Goal: Task Accomplishment & Management: Use online tool/utility

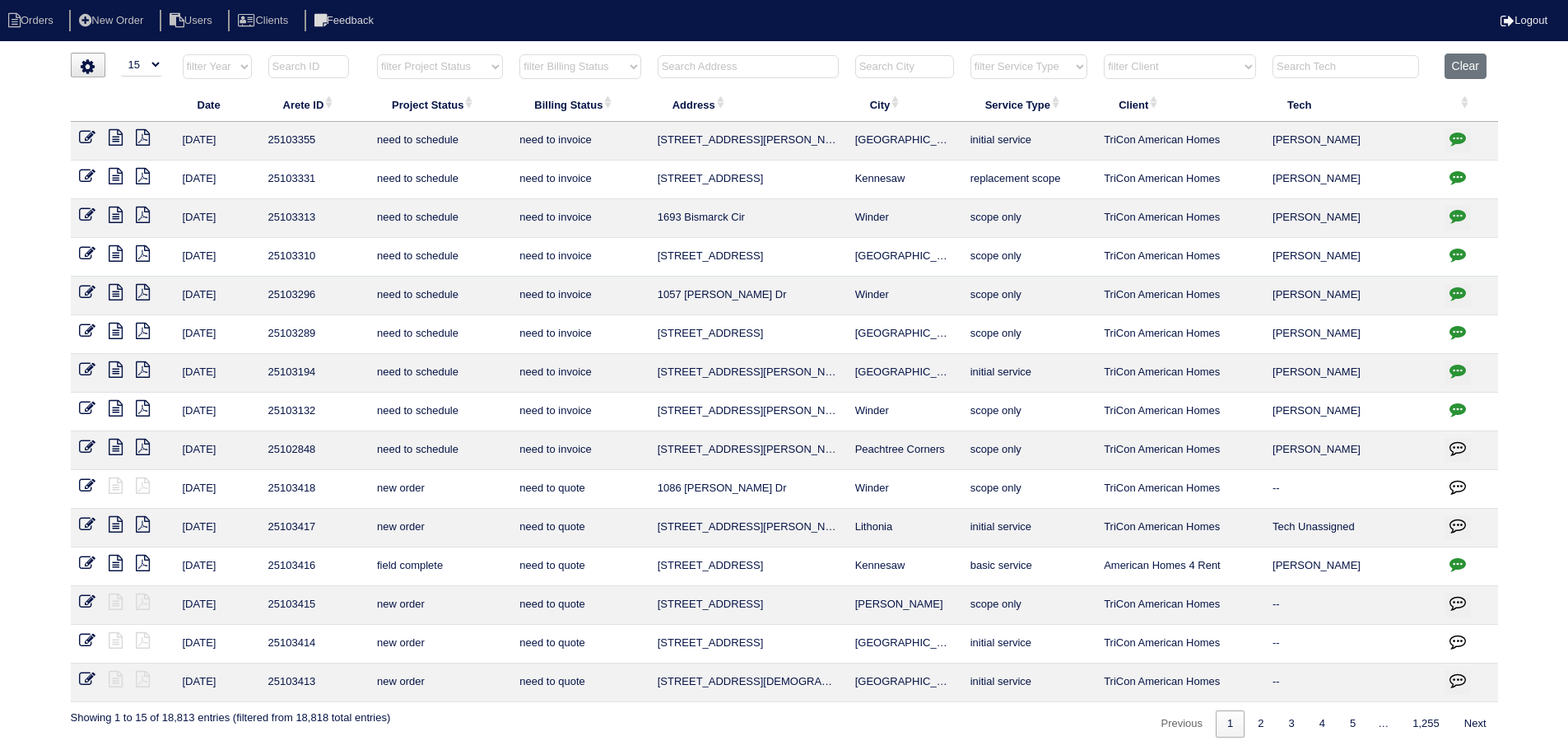
select select "15"
click at [729, 66] on input "text" at bounding box center [747, 66] width 181 height 23
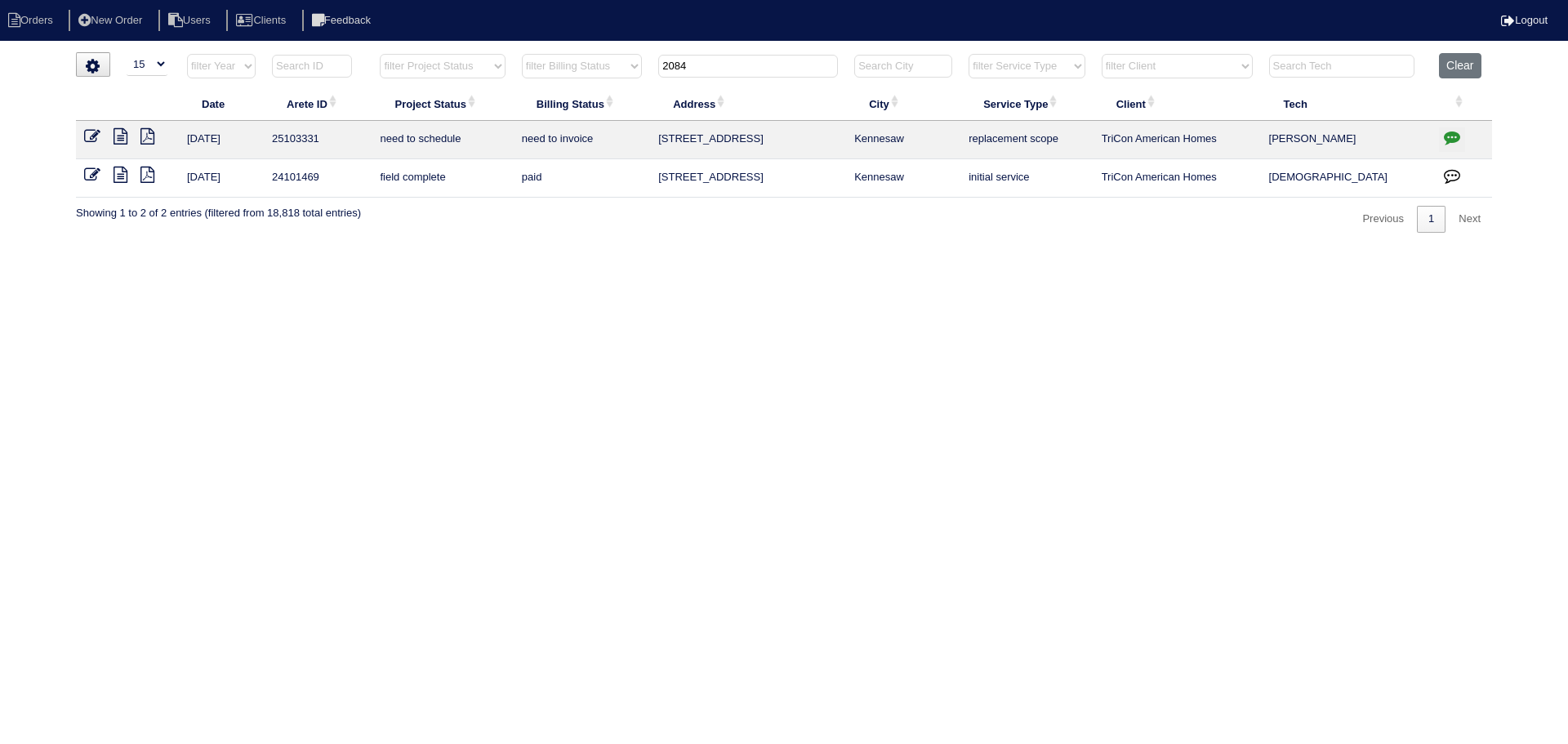
type input "2084"
drag, startPoint x: 926, startPoint y: 141, endPoint x: 269, endPoint y: 149, distance: 657.0
click at [267, 150] on tr "[DATE] 25103331 need to schedule need to invoice [STREET_ADDRESS] Kennesaw repl…" at bounding box center [784, 140] width 1417 height 39
copy tr "25103331 need to schedule need to invoice [STREET_ADDRESS]"
click at [109, 132] on link at bounding box center [98, 139] width 30 height 13
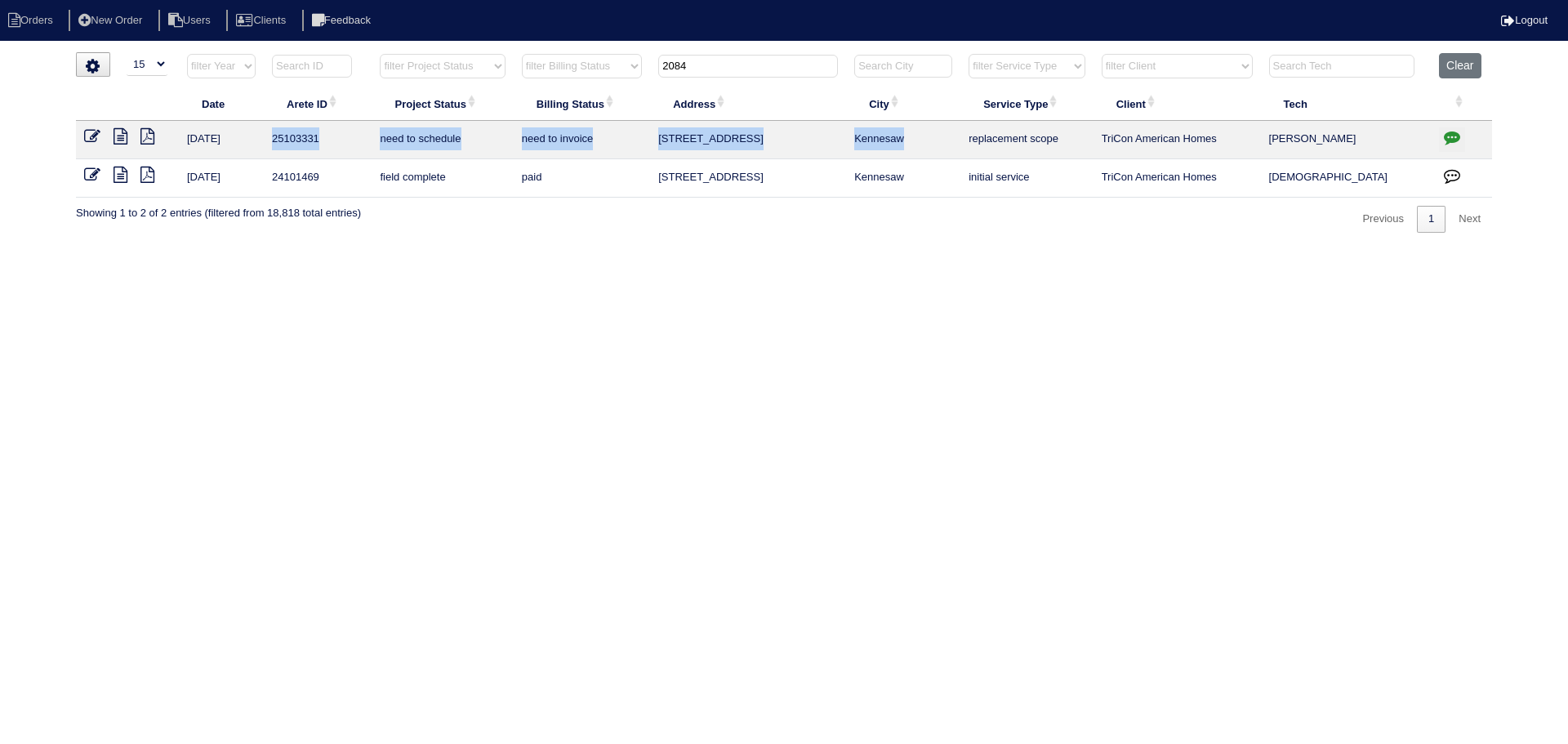
click at [116, 136] on icon at bounding box center [120, 136] width 14 height 16
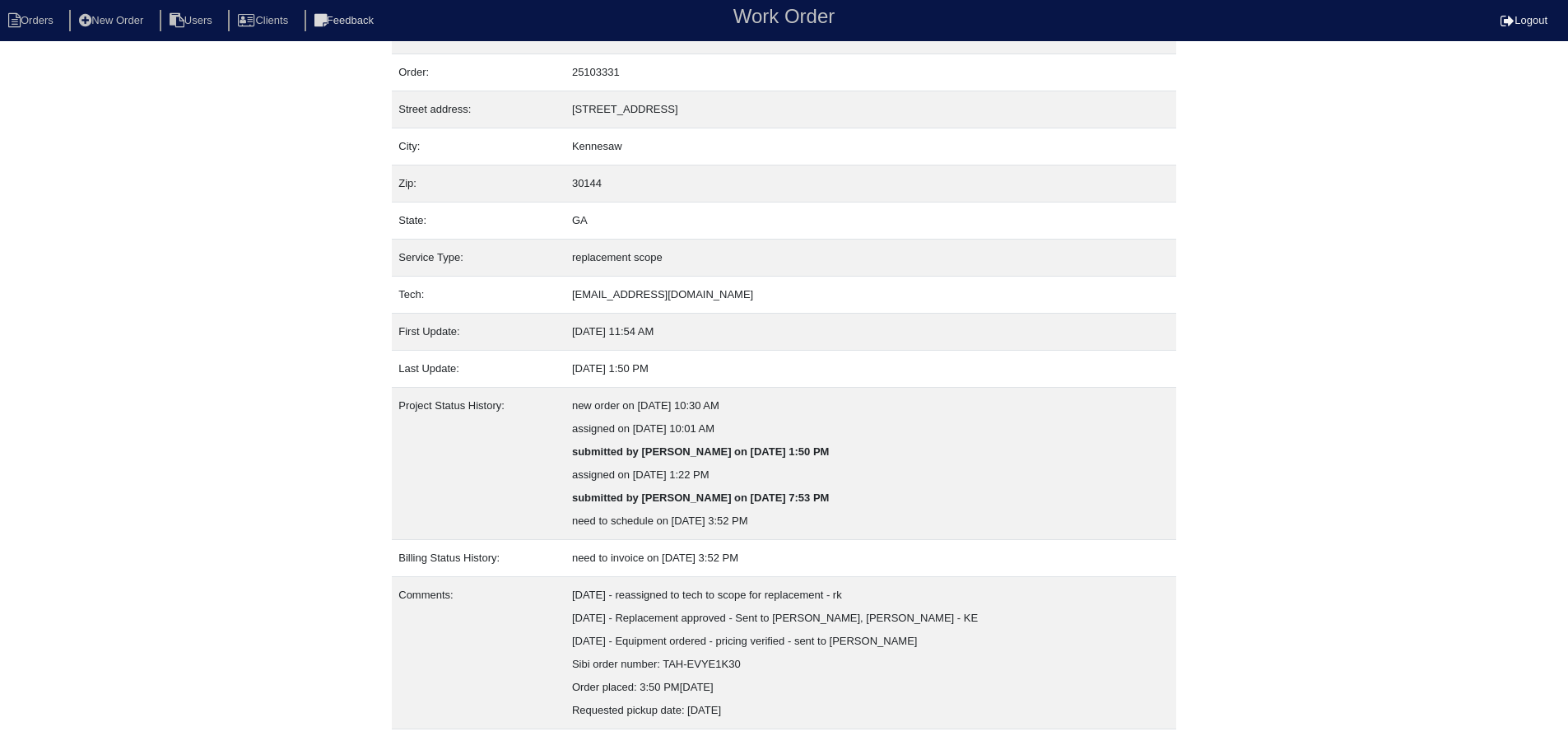
scroll to position [71, 0]
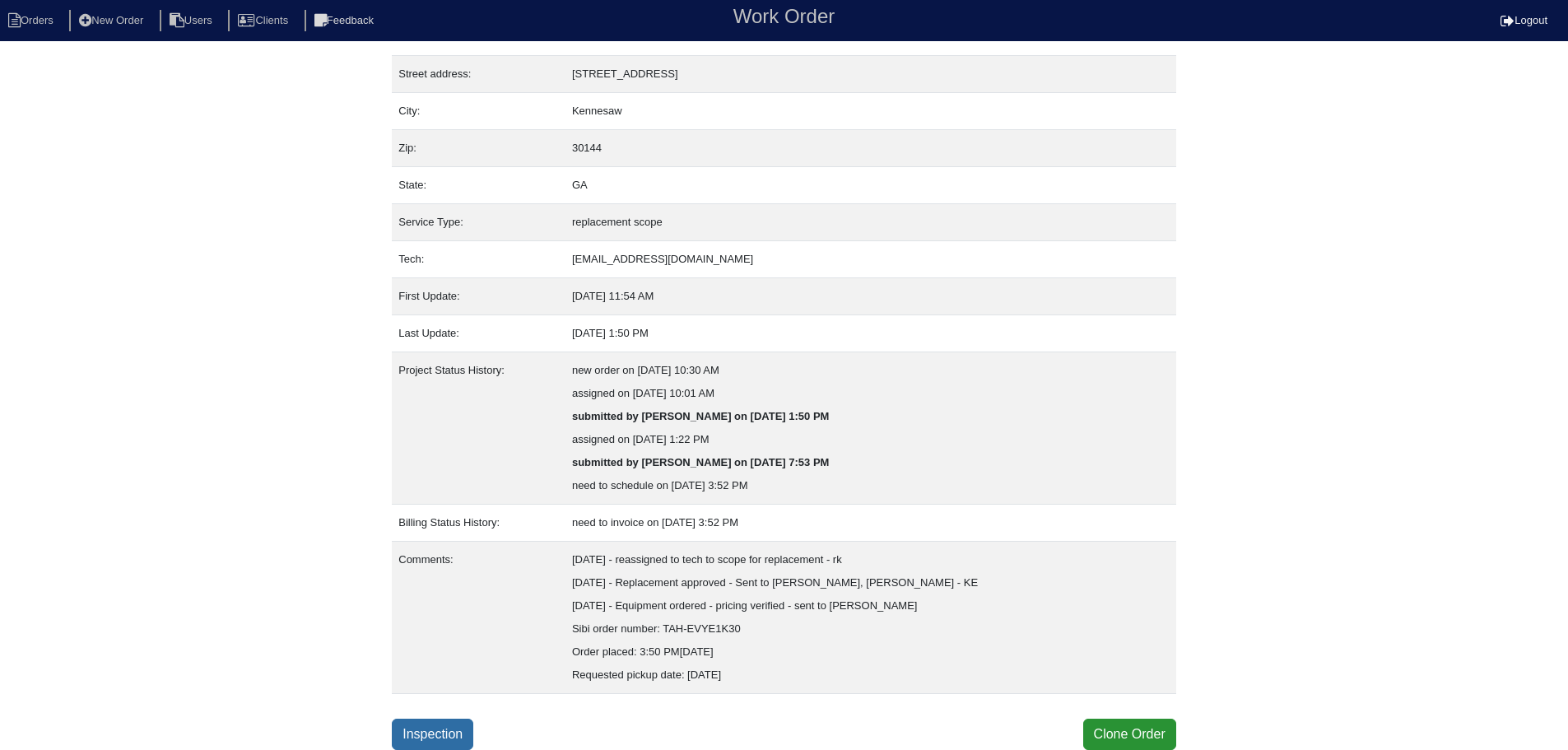
click at [440, 721] on link "Inspection" at bounding box center [432, 734] width 82 height 31
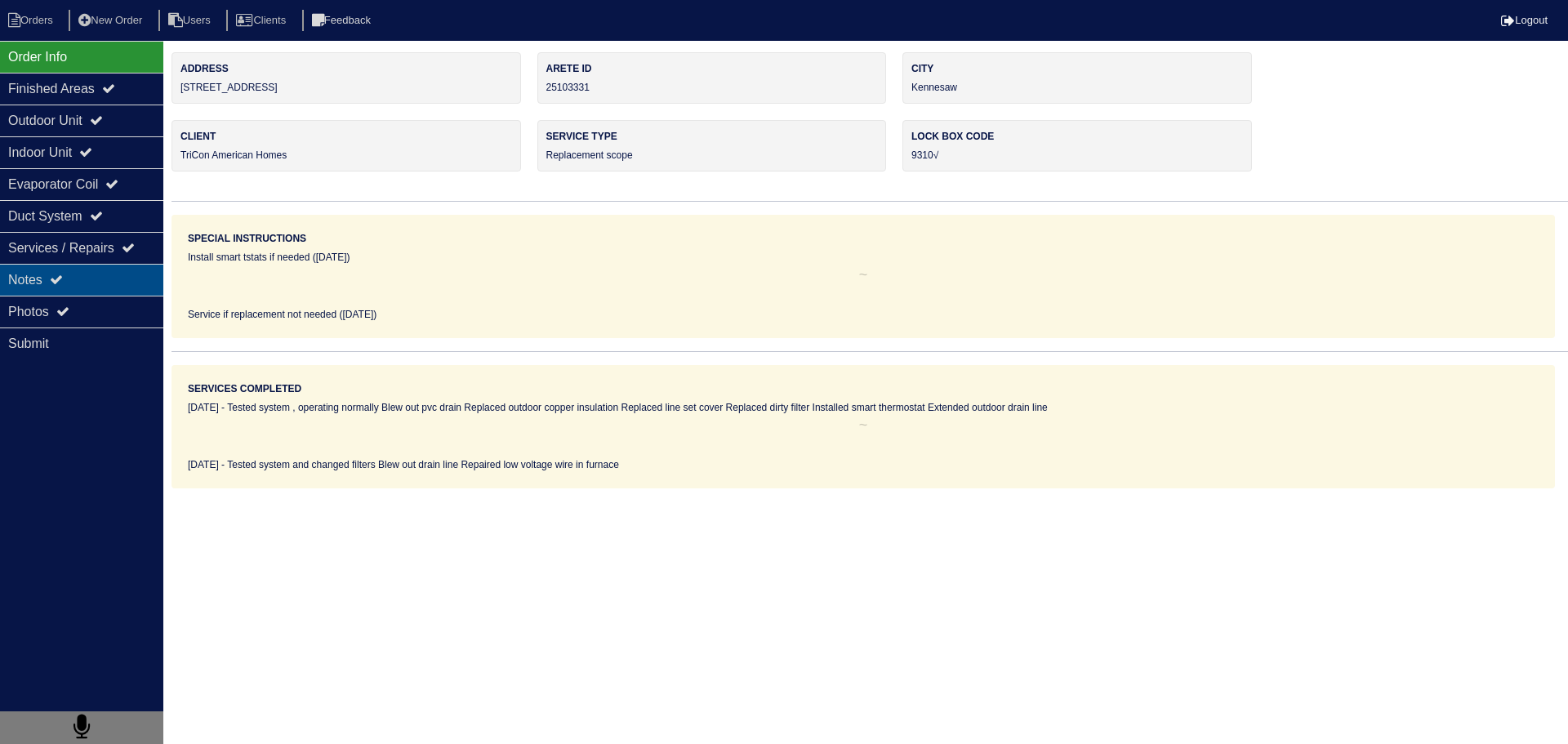
click at [100, 283] on div "Notes" at bounding box center [81, 279] width 163 height 32
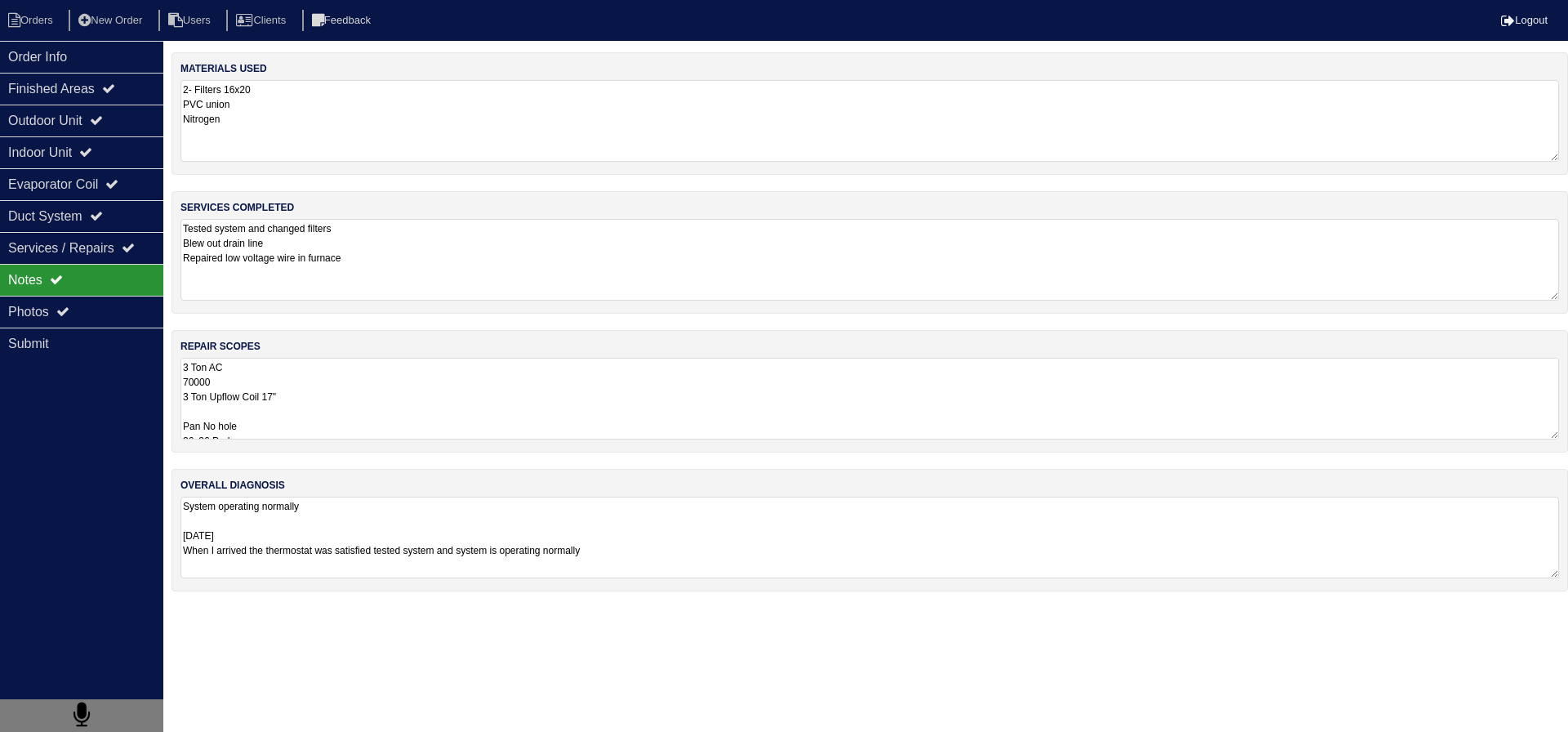
click at [313, 407] on textarea "3 Ton AC 70000 3 Ton Upflow Coil 17" Pan No hole 36x36 Pad Aquaguard Floatswitc…" at bounding box center [870, 398] width 1379 height 82
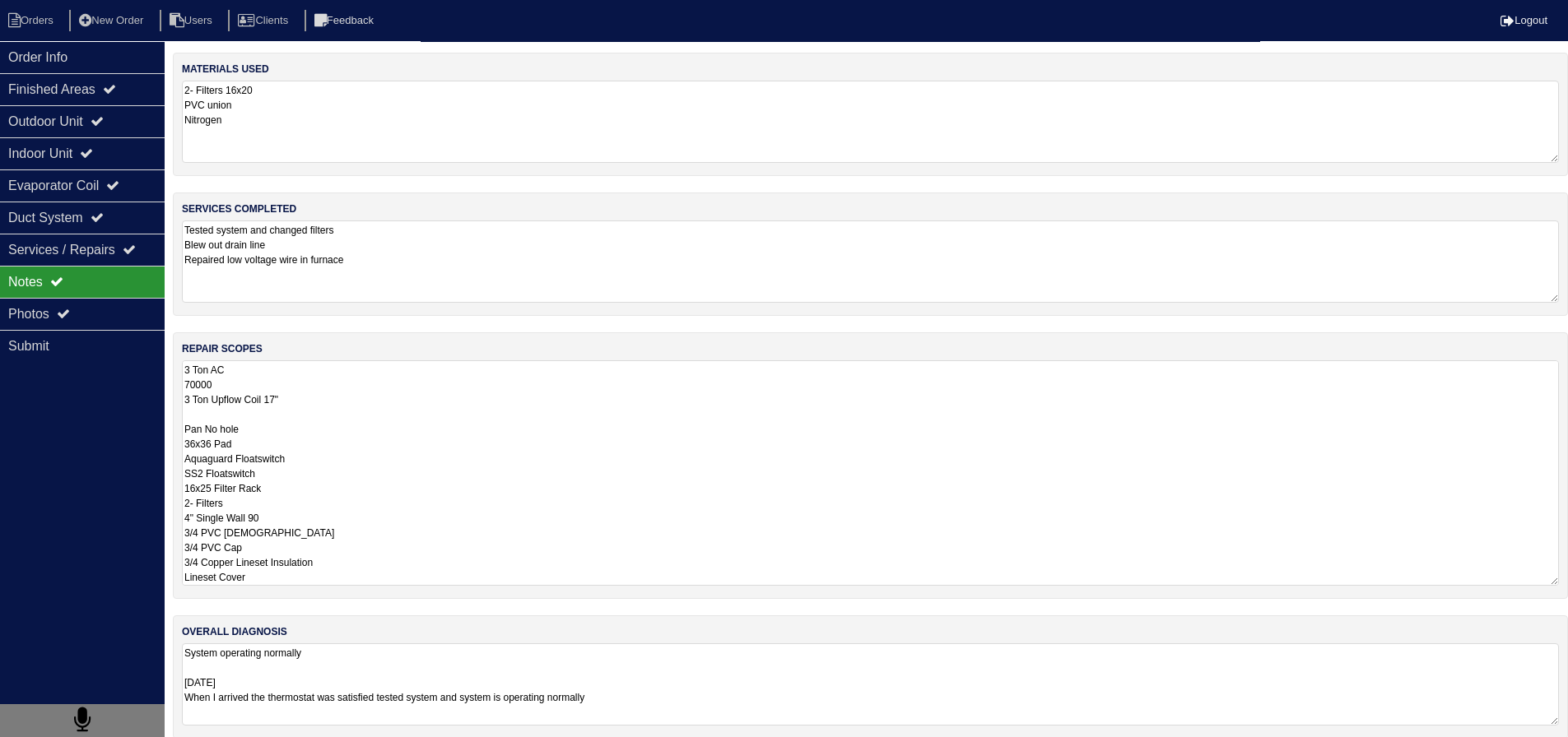
drag, startPoint x: 277, startPoint y: 579, endPoint x: 154, endPoint y: 362, distance: 249.4
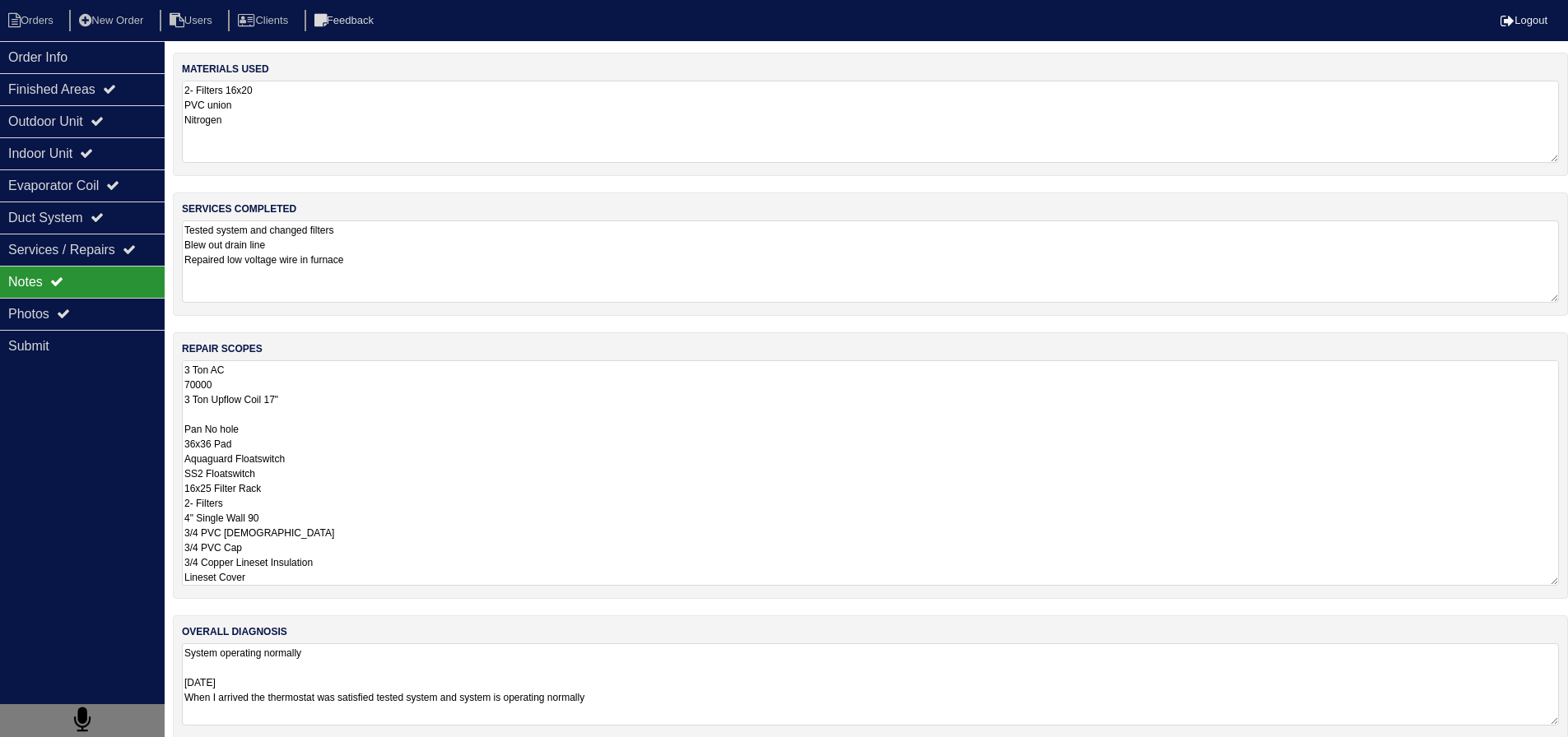
click at [154, 362] on div "Order Info Finished Areas Outdoor Unit Indoor Unit Evaporator Coil Duct System …" at bounding box center [784, 404] width 1568 height 703
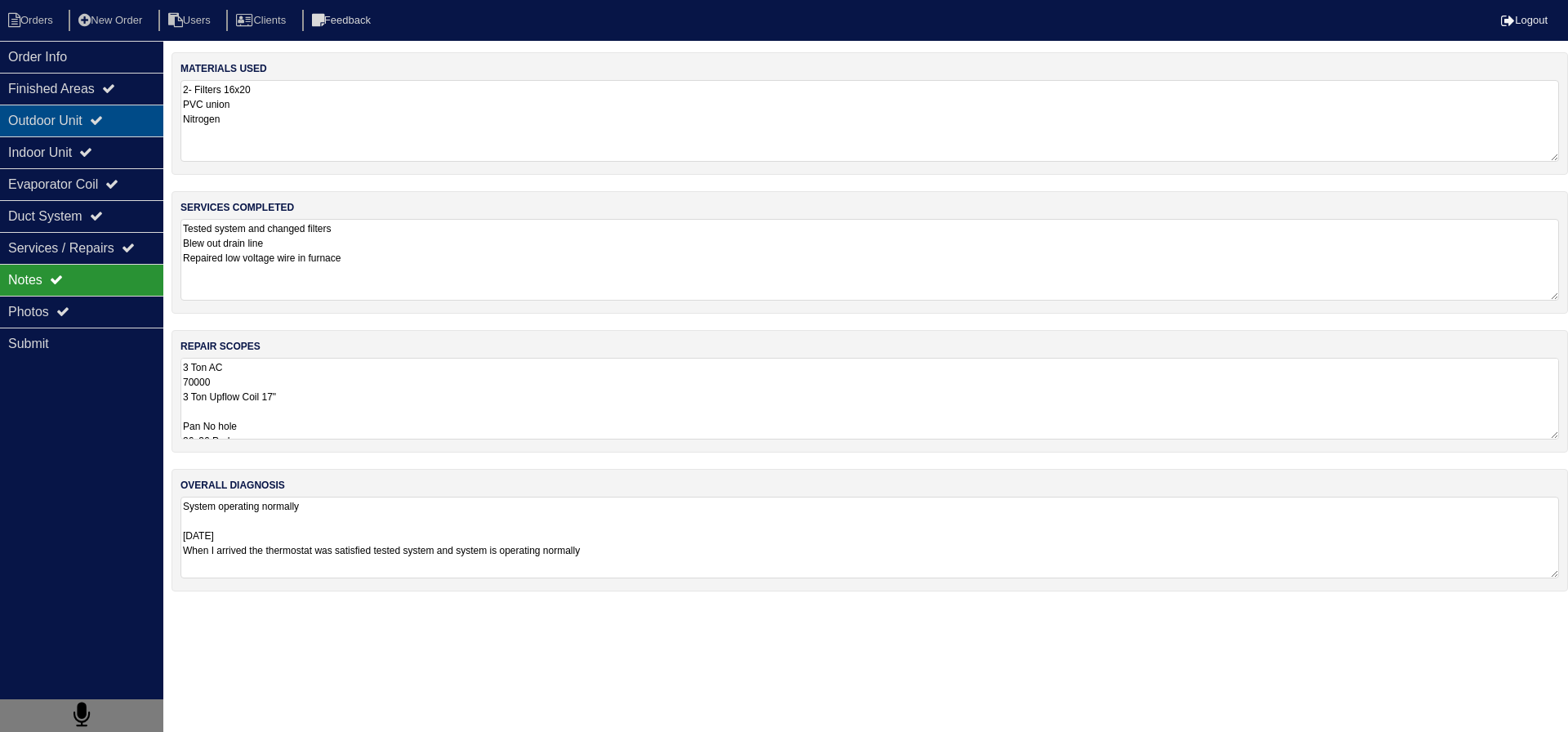
click at [91, 133] on div "Outdoor Unit" at bounding box center [81, 120] width 163 height 32
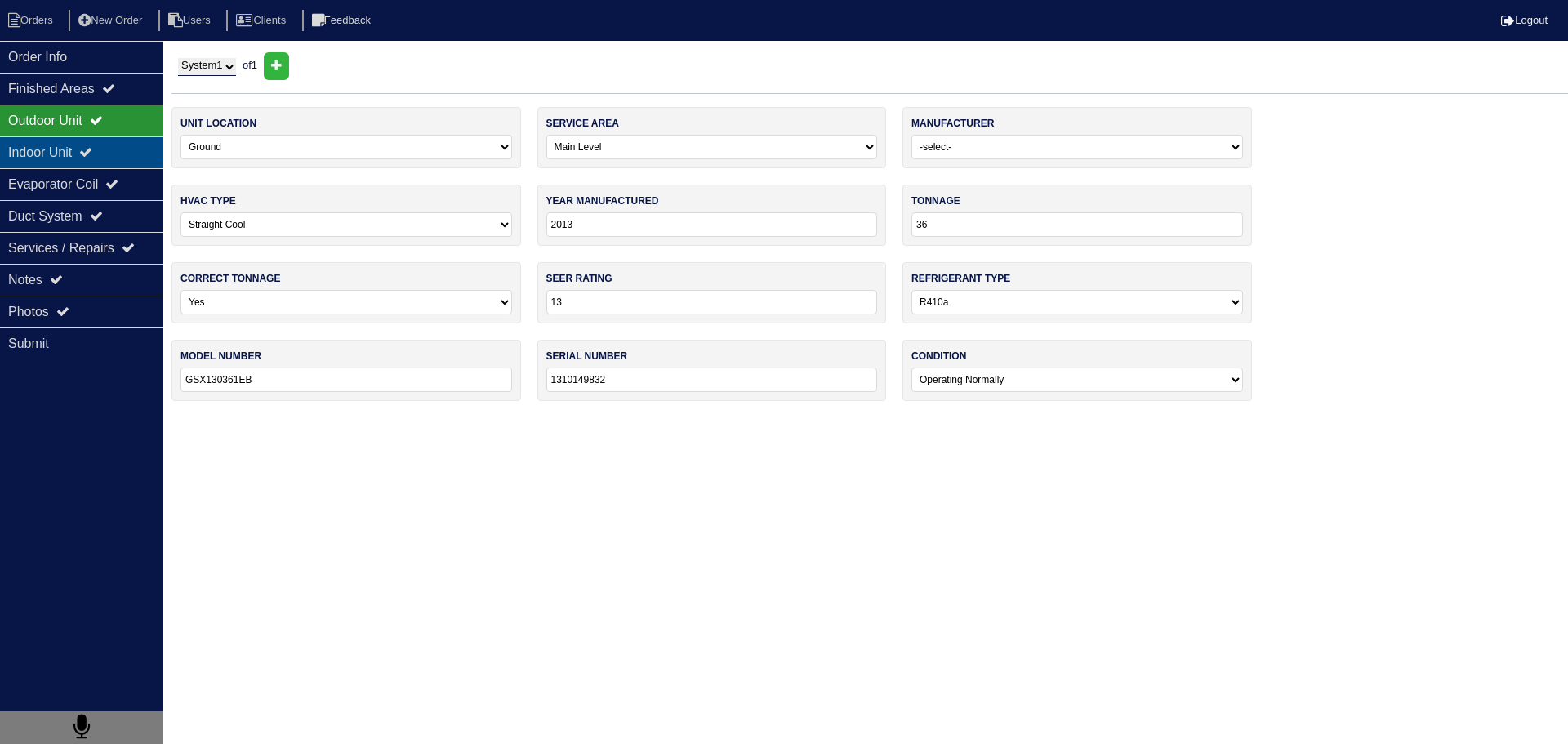
click at [92, 152] on icon at bounding box center [86, 151] width 14 height 14
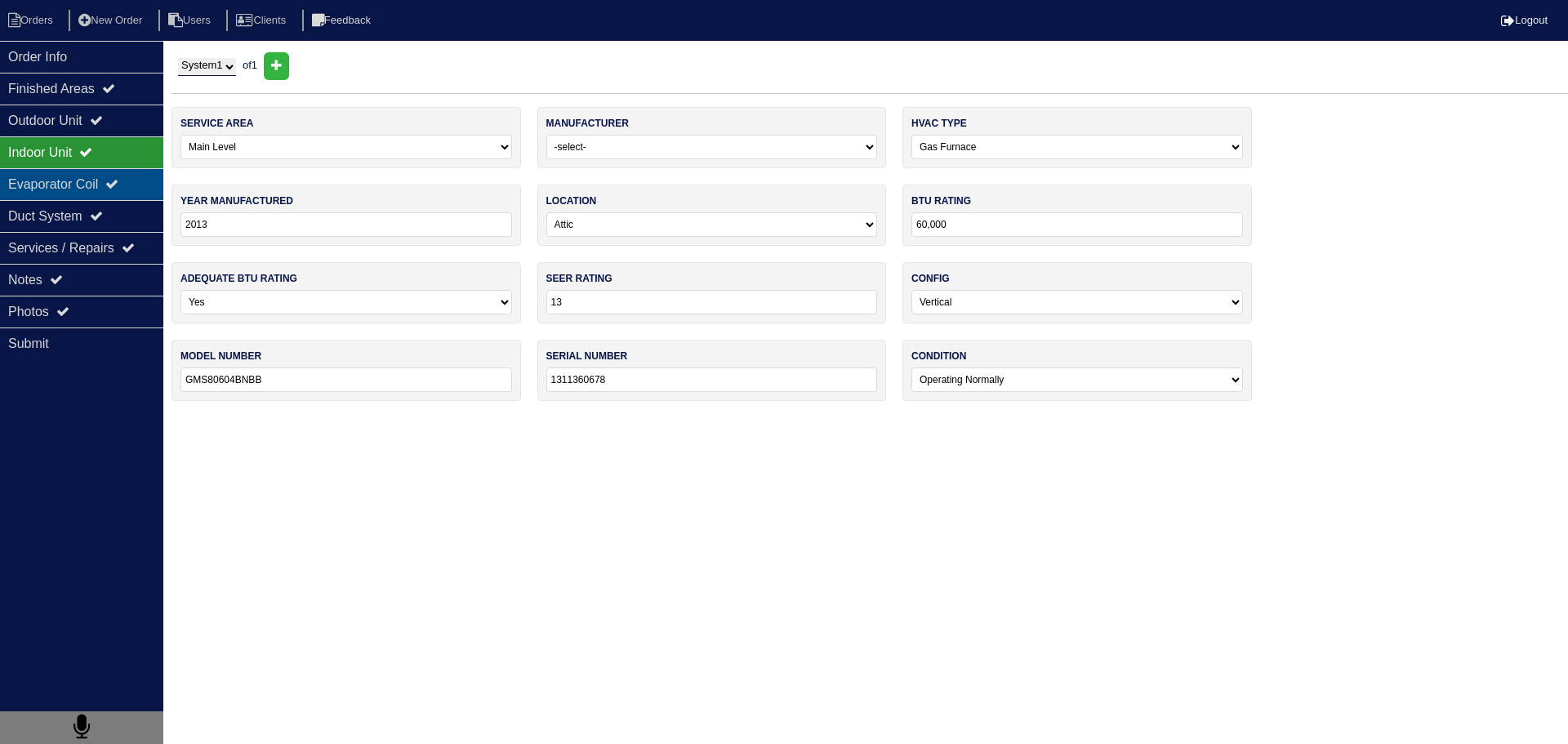
click at [96, 179] on div "Evaporator Coil" at bounding box center [81, 184] width 163 height 32
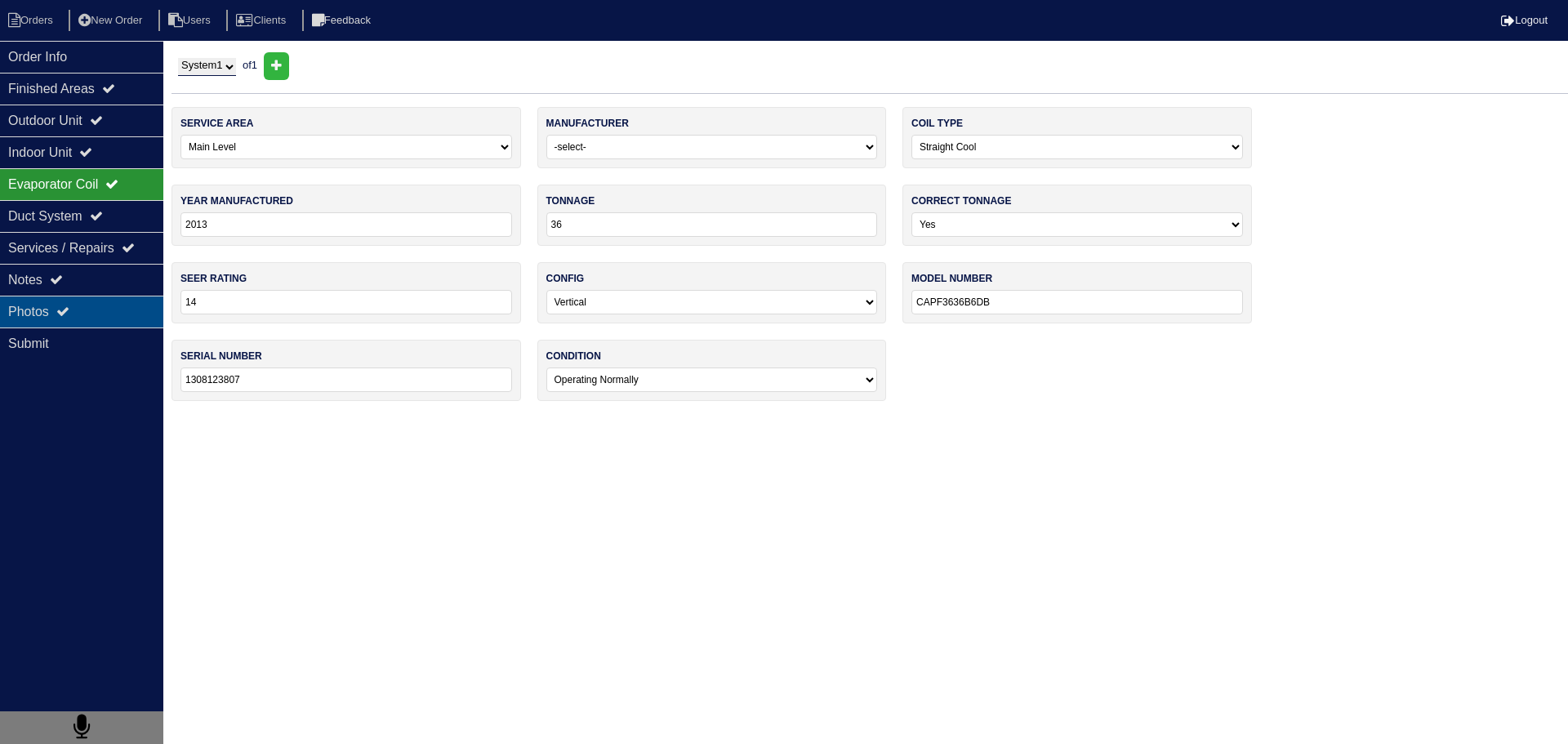
click at [83, 310] on div "Photos" at bounding box center [81, 311] width 163 height 32
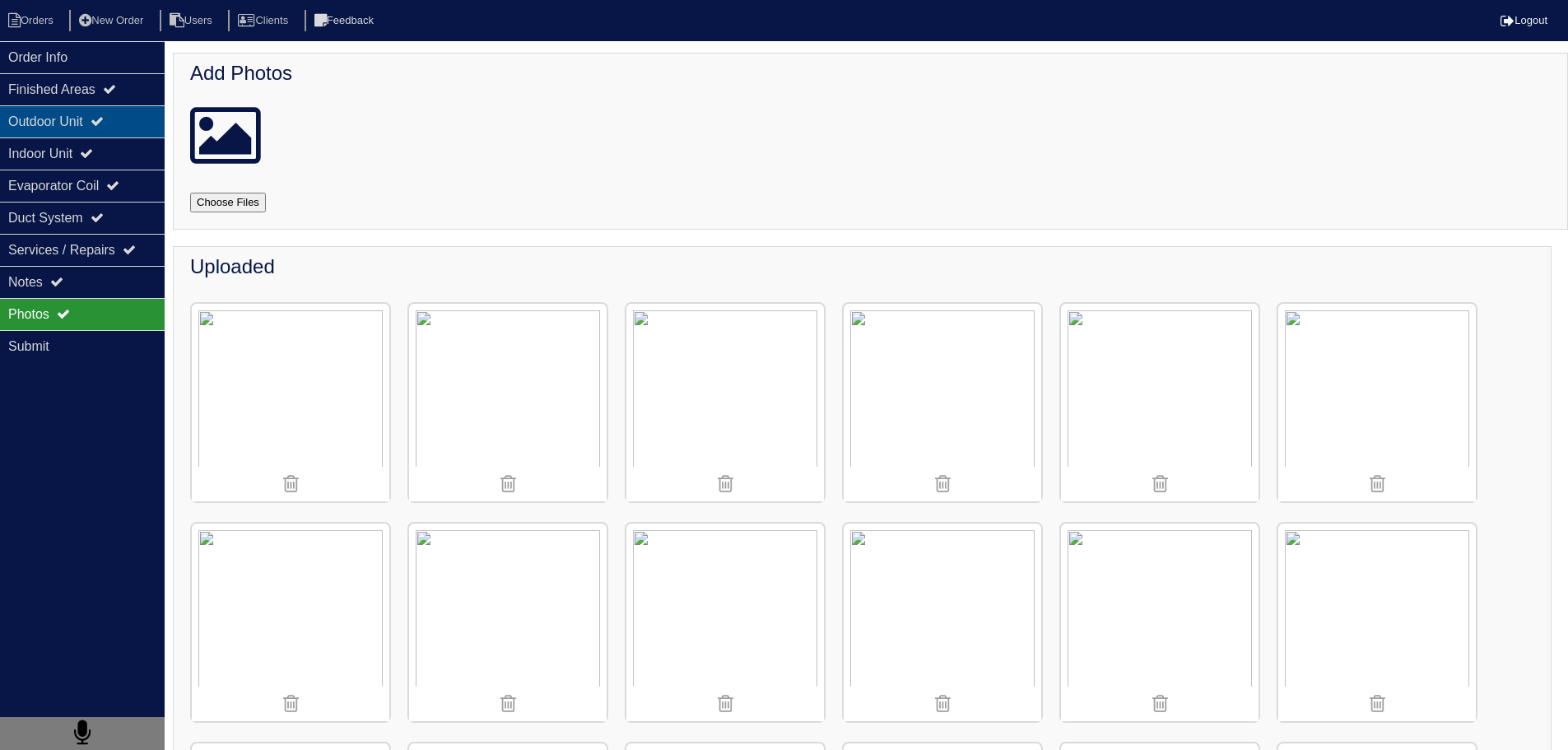
click at [84, 134] on div "Outdoor Unit" at bounding box center [82, 121] width 164 height 32
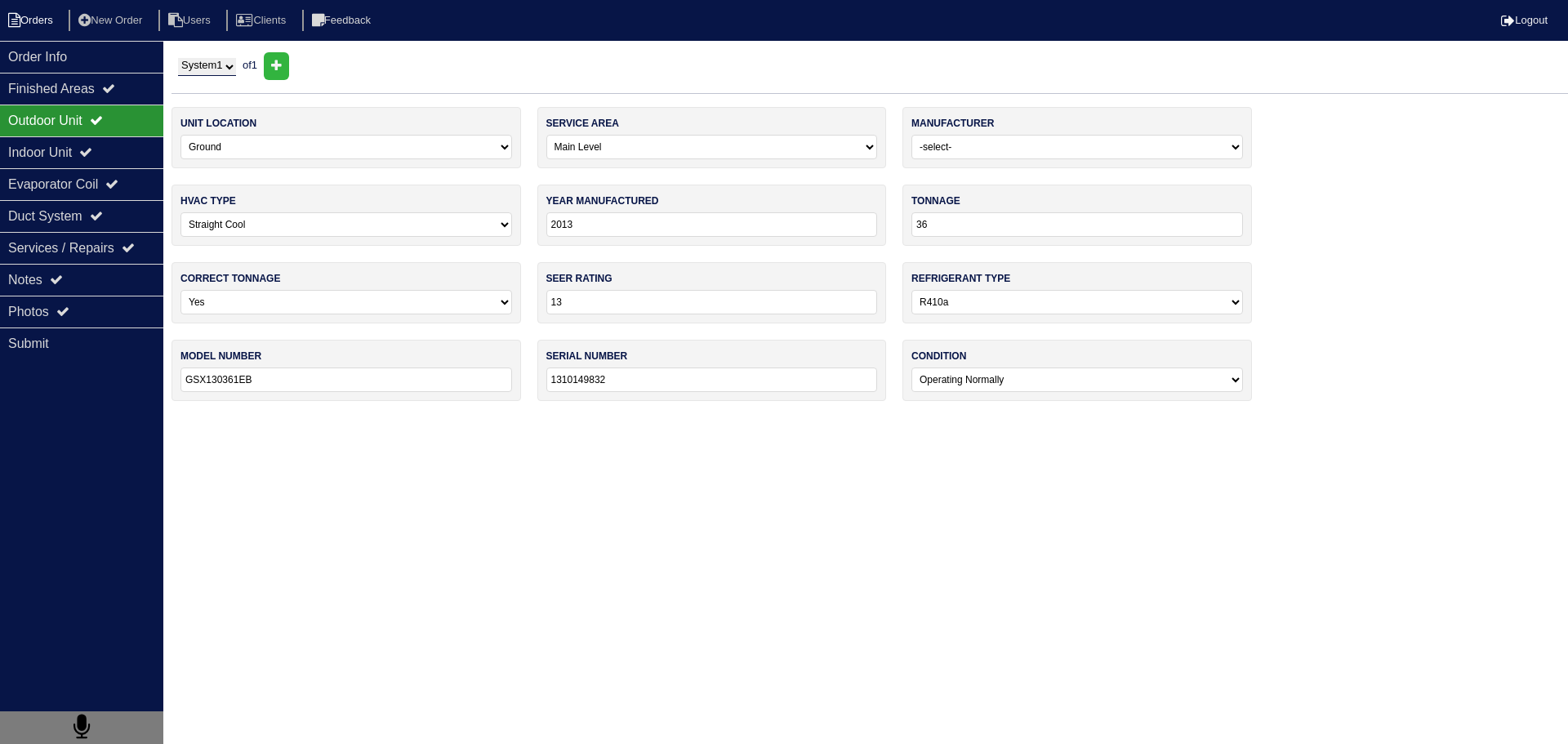
click at [45, 16] on li "Orders" at bounding box center [32, 21] width 66 height 22
select select "15"
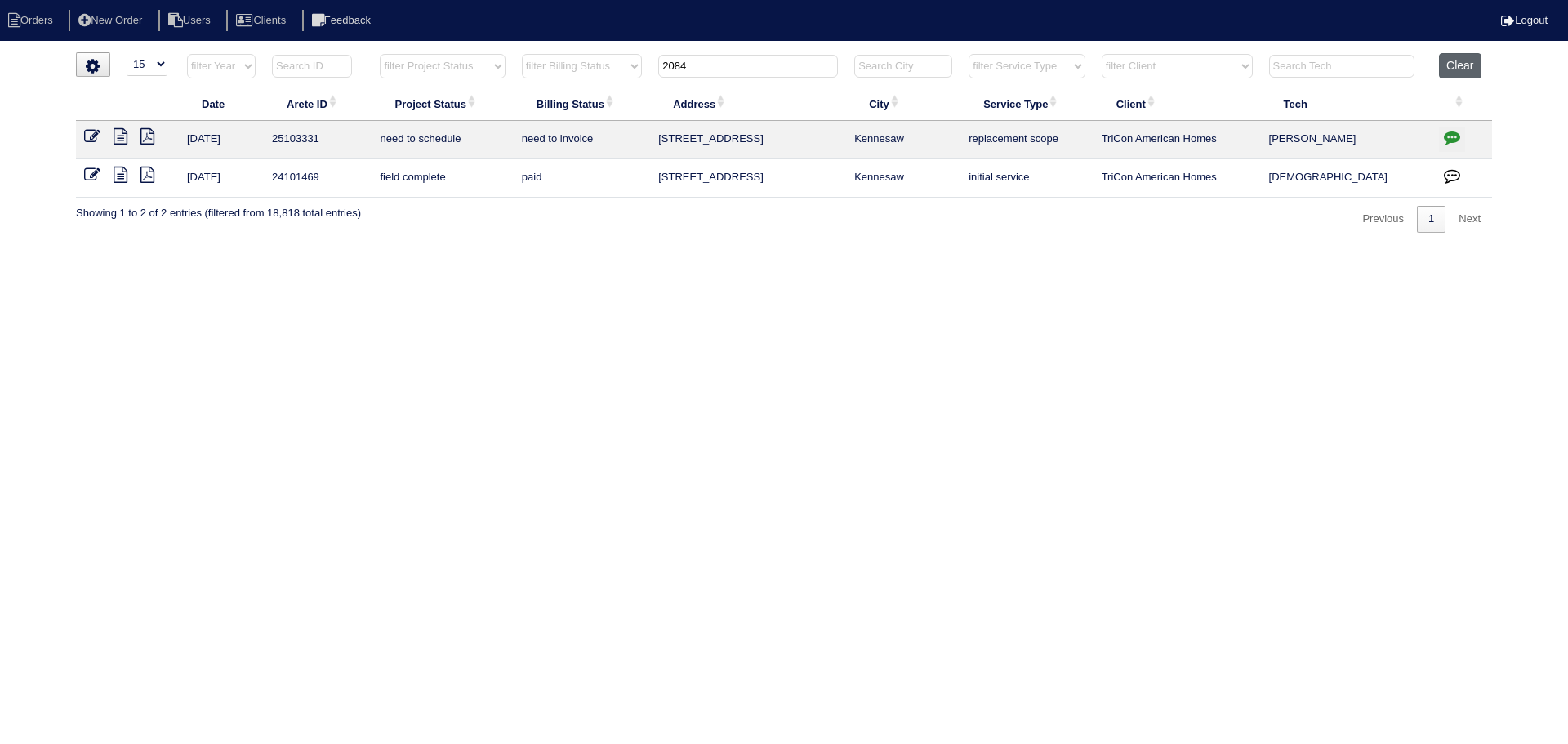
click at [1476, 74] on button "Clear" at bounding box center [1460, 66] width 41 height 25
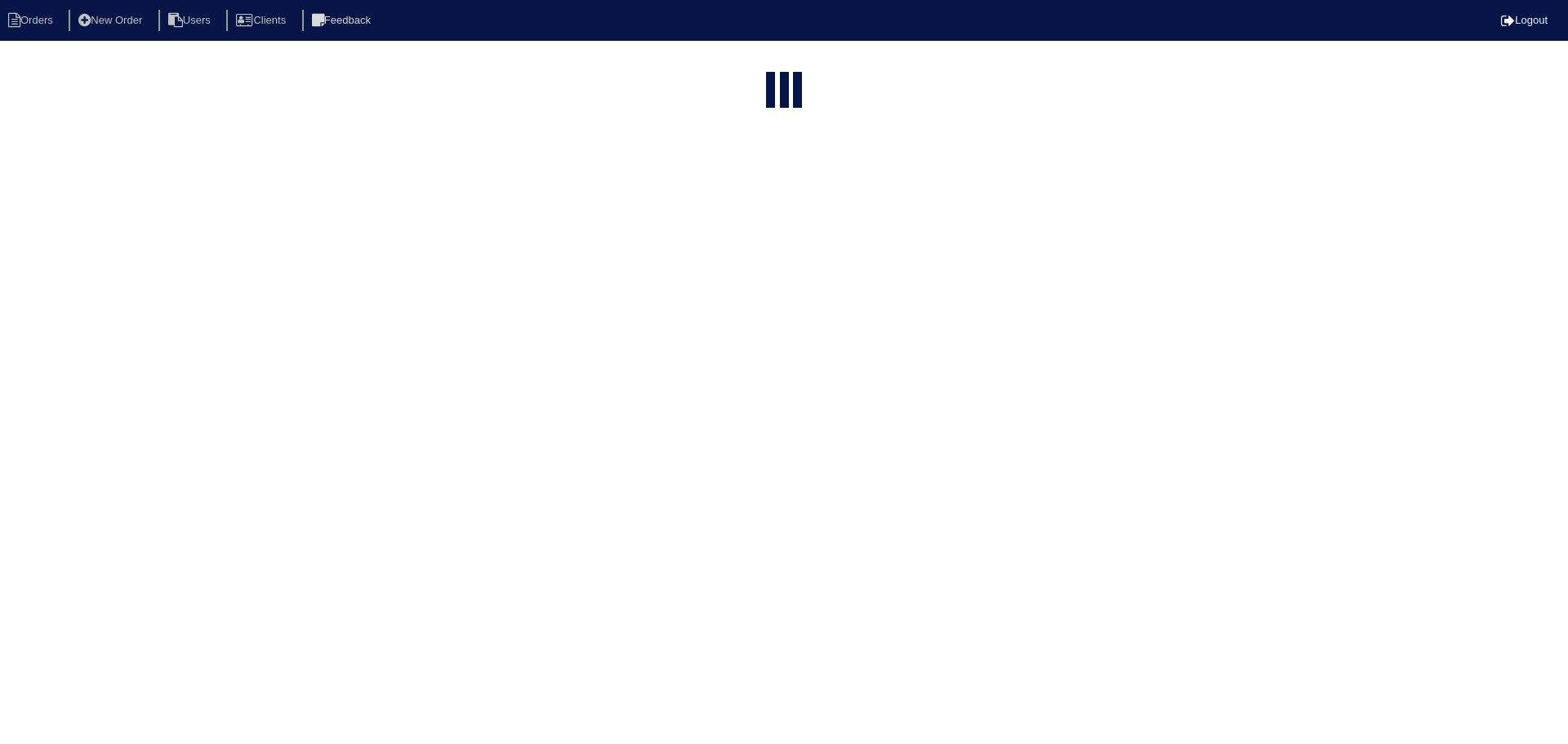
select select "15"
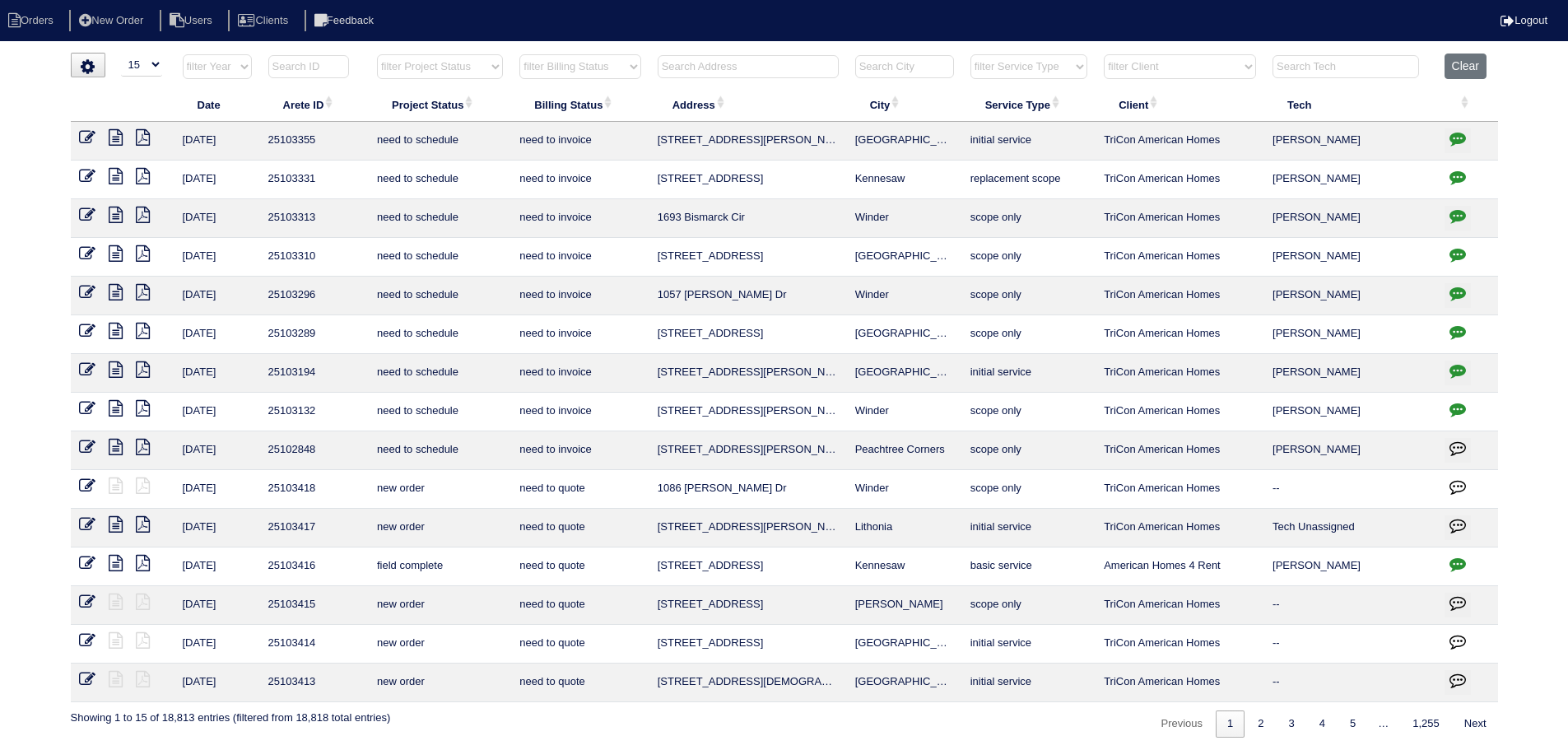
click at [486, 74] on select "filter Project Status -- Any Project Status -- new order assigned in progress f…" at bounding box center [439, 66] width 126 height 25
click at [377, 54] on select "filter Project Status -- Any Project Status -- new order assigned in progress f…" at bounding box center [439, 66] width 126 height 25
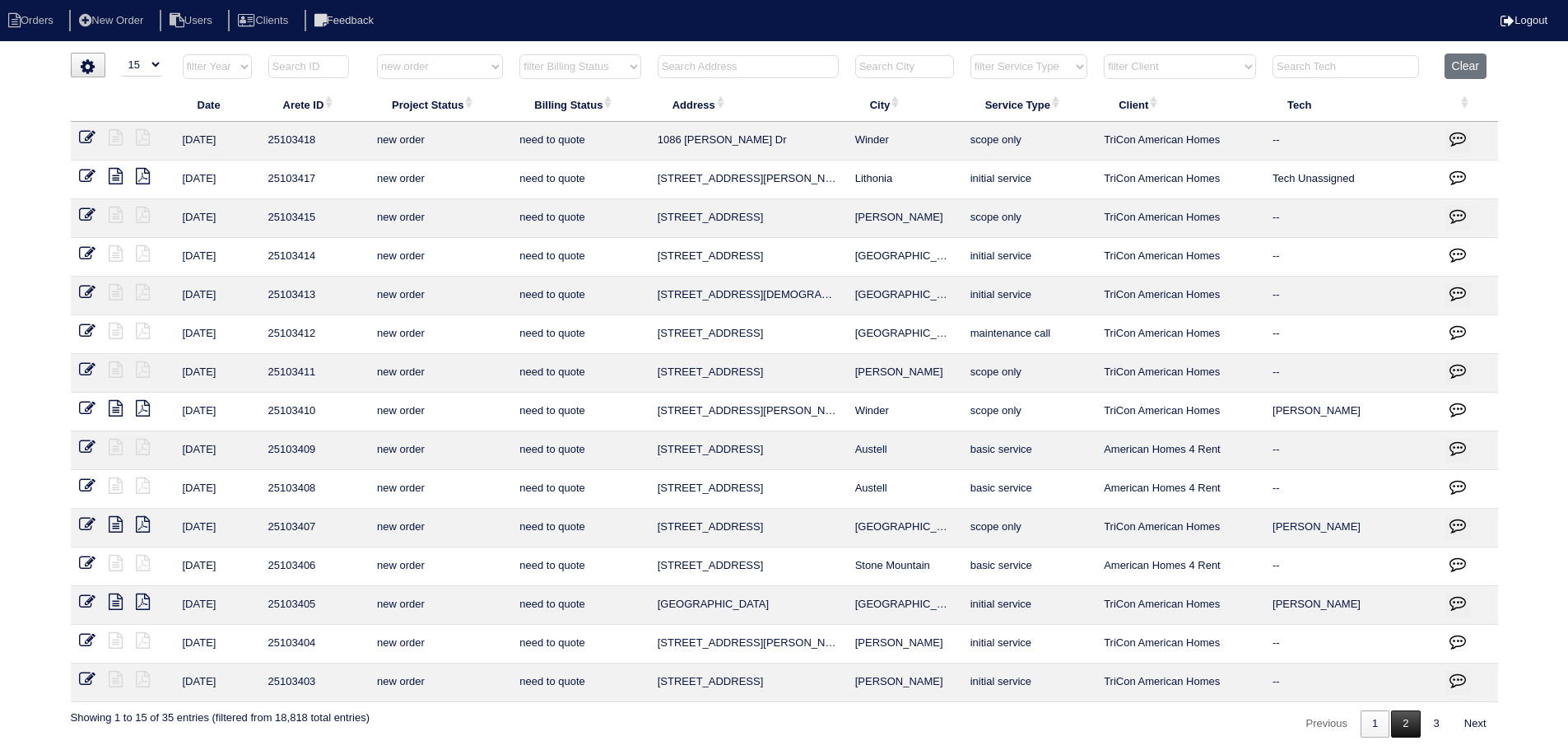
click at [1413, 726] on link "2" at bounding box center [1405, 724] width 29 height 27
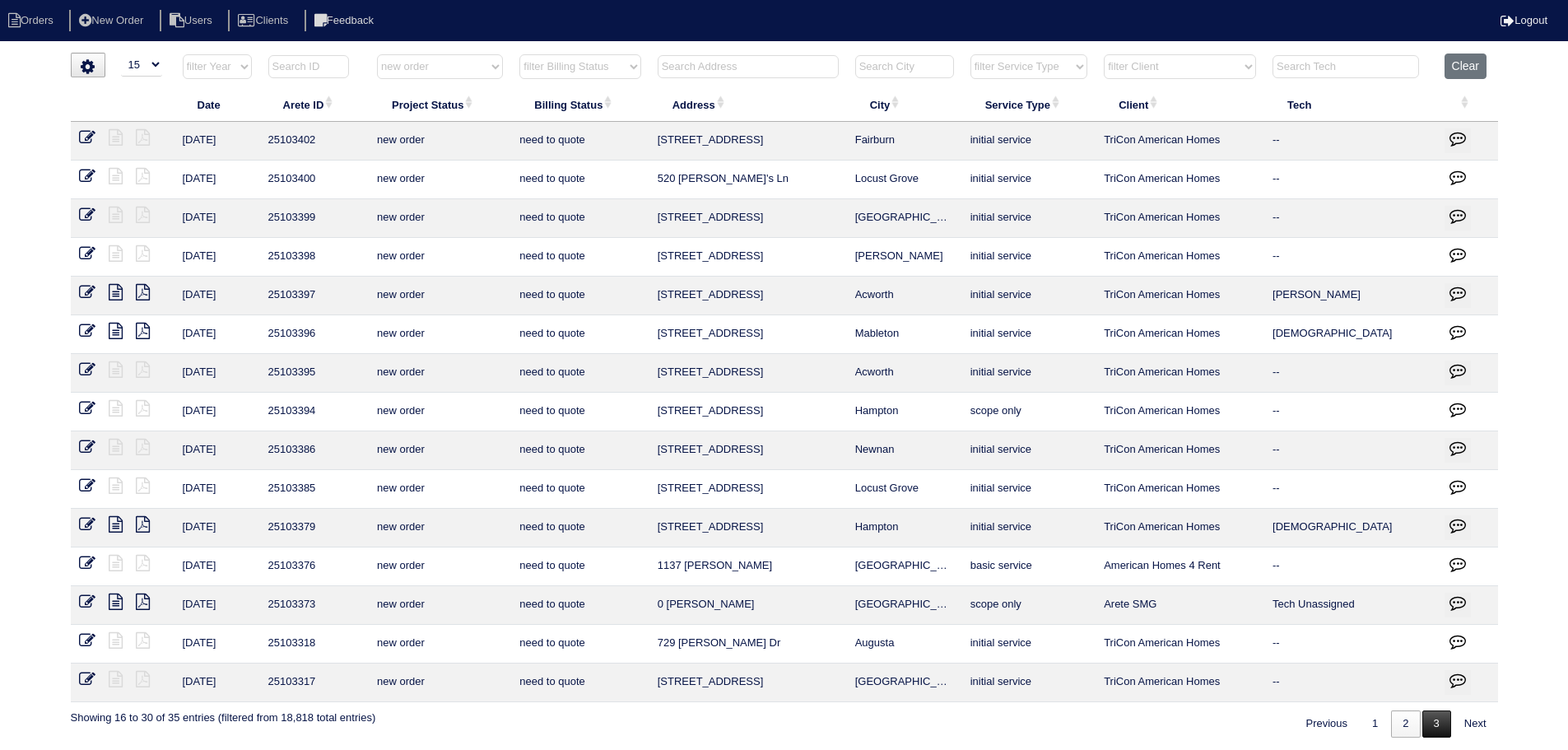
click at [1422, 713] on link "3" at bounding box center [1436, 724] width 29 height 27
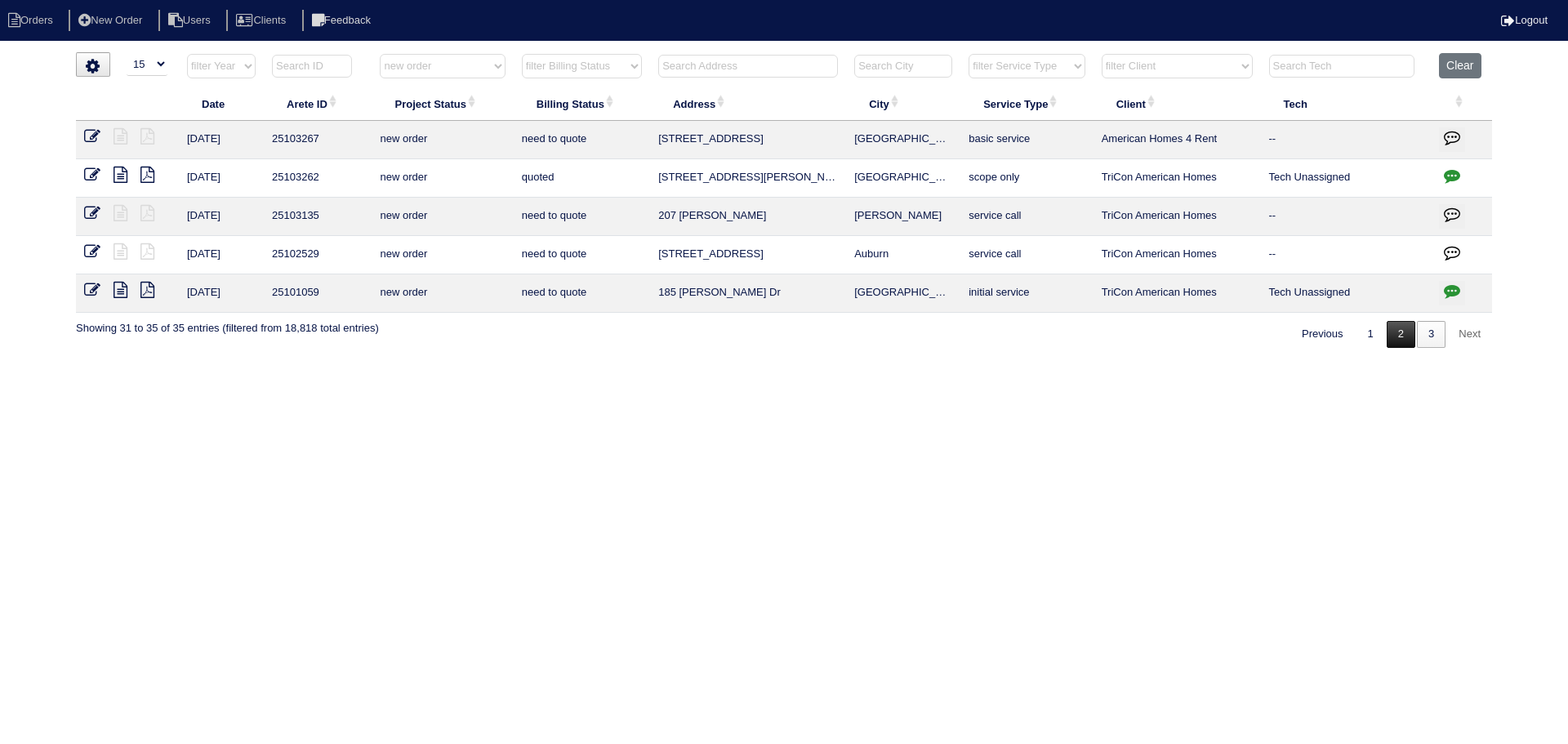
click at [1390, 340] on link "2" at bounding box center [1401, 334] width 29 height 27
select select "new order"
